Goal: Task Accomplishment & Management: Manage account settings

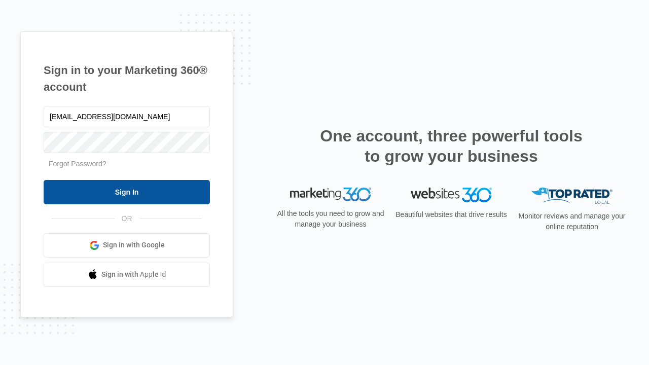
click at [127, 192] on input "Sign In" at bounding box center [127, 192] width 166 height 24
